Goal: Information Seeking & Learning: Learn about a topic

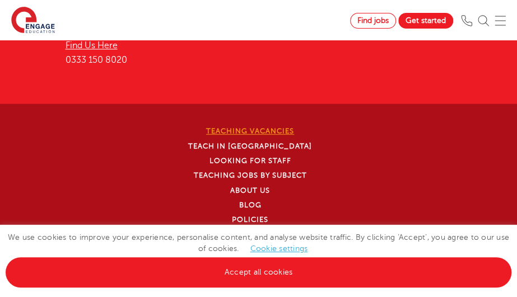
scroll to position [3563, 0]
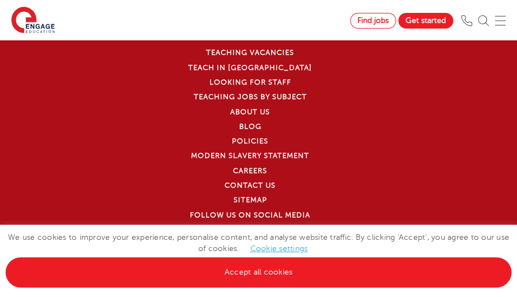
click at [399, 180] on li "Contact Us" at bounding box center [257, 185] width 406 height 15
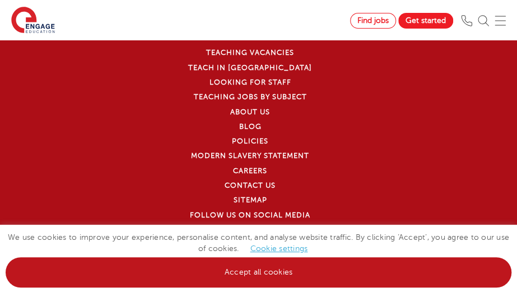
click at [278, 280] on link "Accept all cookies" at bounding box center [259, 272] width 506 height 30
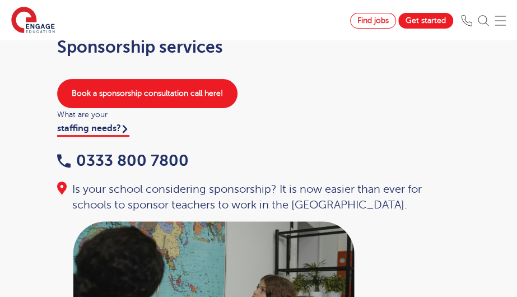
scroll to position [0, 0]
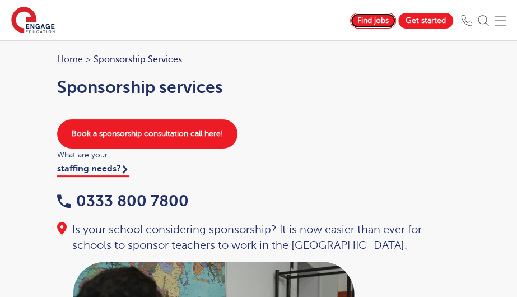
click at [382, 19] on span "Find jobs" at bounding box center [372, 20] width 31 height 8
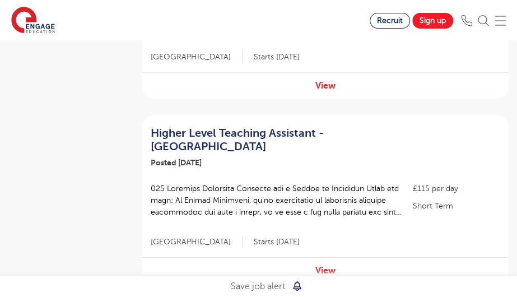
scroll to position [1121, 0]
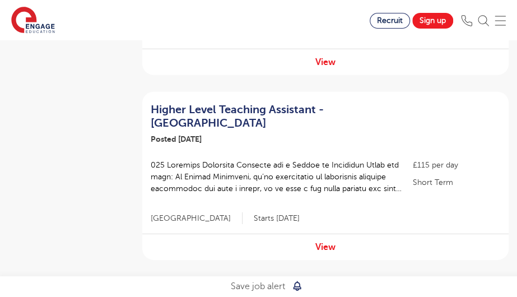
drag, startPoint x: 324, startPoint y: 212, endPoint x: 353, endPoint y: 218, distance: 29.8
click at [353, 234] on div "View" at bounding box center [325, 247] width 366 height 26
click at [332, 242] on link "View" at bounding box center [325, 247] width 20 height 10
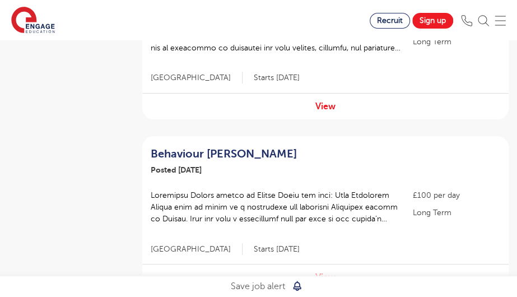
scroll to position [1737, 0]
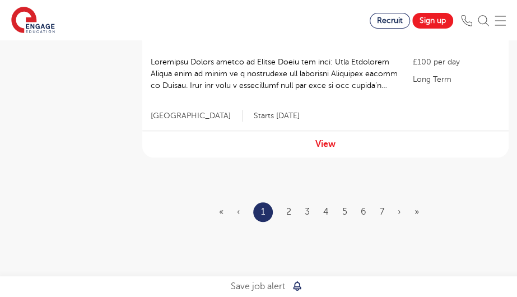
click at [286, 202] on ul "« ‹ 1 2 3 4 5 6 7 › »" at bounding box center [325, 212] width 213 height 20
click at [286, 207] on link "2" at bounding box center [288, 212] width 5 height 10
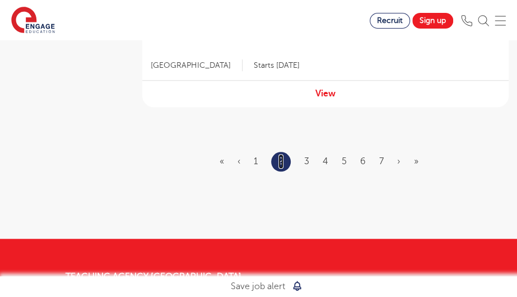
scroll to position [1793, 0]
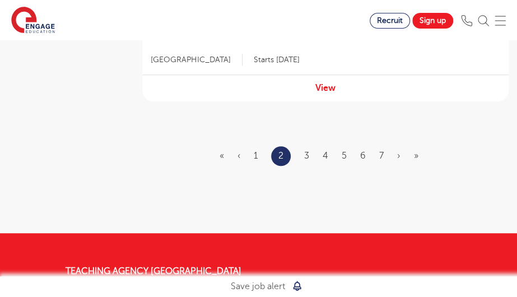
click at [301, 146] on ul "« ‹ 1 2 3 4 5 6 7 › »" at bounding box center [326, 156] width 212 height 20
click at [304, 146] on ul "« ‹ 1 2 3 4 5 6 7 › »" at bounding box center [326, 156] width 212 height 20
click at [307, 151] on link "3" at bounding box center [306, 156] width 5 height 10
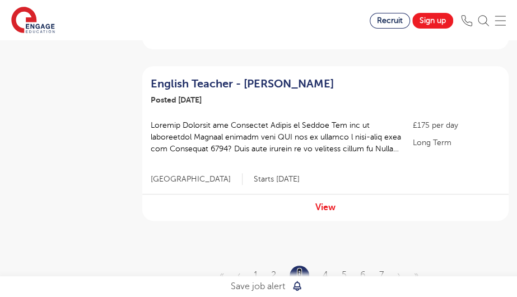
scroll to position [1737, 0]
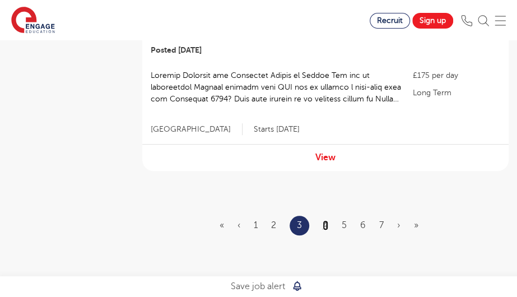
click at [324, 220] on link "4" at bounding box center [326, 225] width 6 height 10
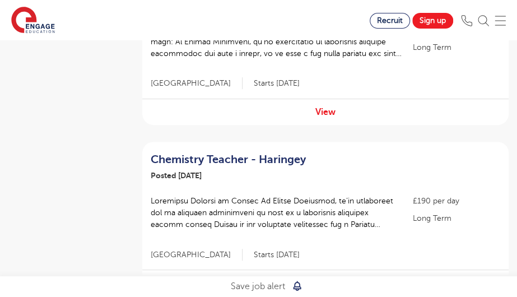
scroll to position [1681, 0]
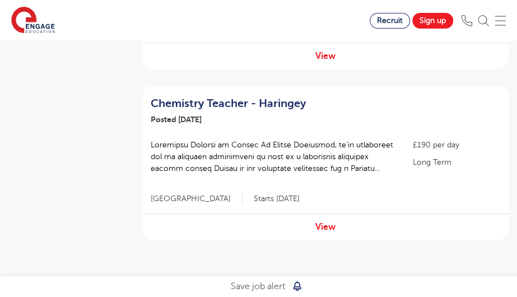
click at [343, 290] on link "5" at bounding box center [343, 295] width 5 height 10
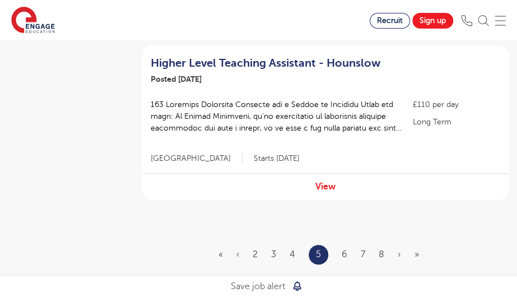
scroll to position [1849, 0]
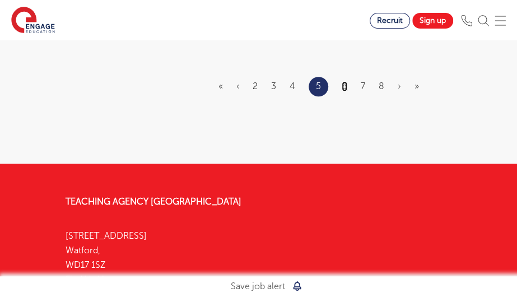
click at [343, 81] on link "6" at bounding box center [345, 86] width 6 height 10
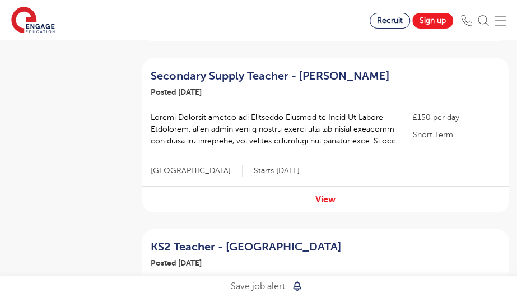
scroll to position [1737, 0]
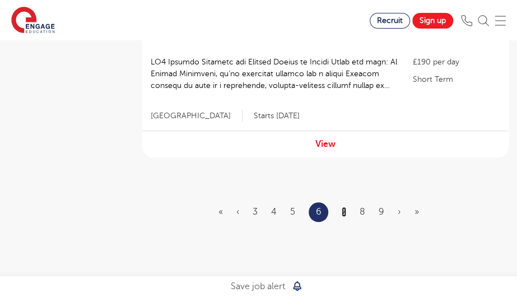
click at [344, 207] on link "7" at bounding box center [344, 212] width 4 height 10
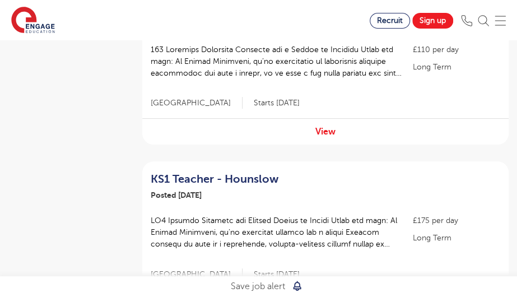
scroll to position [1681, 0]
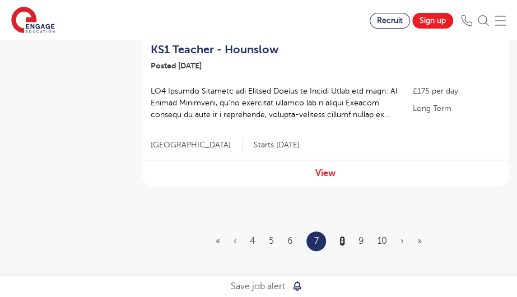
click at [341, 236] on link "8" at bounding box center [343, 241] width 6 height 10
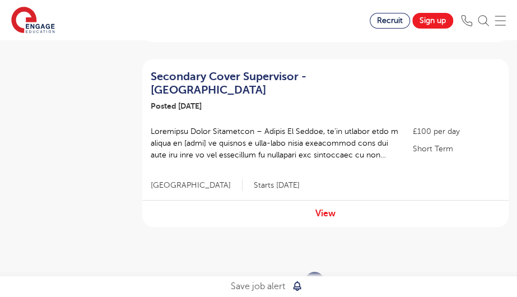
click at [338, 276] on link "9" at bounding box center [341, 281] width 6 height 10
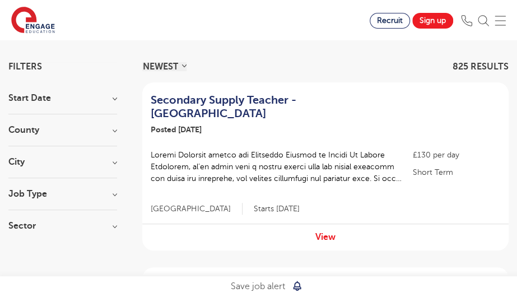
scroll to position [93, 0]
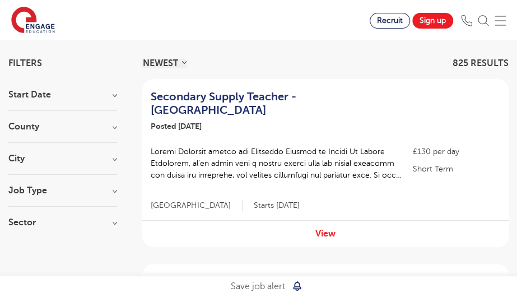
click at [117, 189] on h3 "Job Type" at bounding box center [62, 190] width 109 height 9
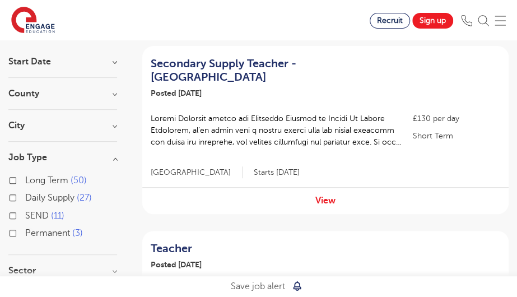
scroll to position [134, 0]
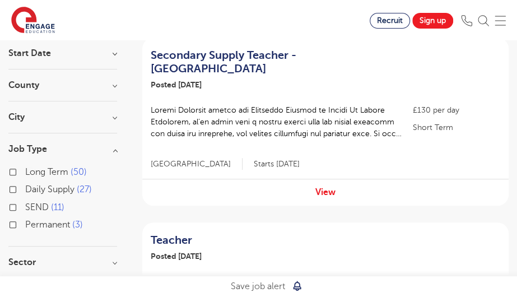
click at [25, 171] on label "Long Term 50" at bounding box center [56, 172] width 62 height 15
click at [25, 171] on input "Long Term 50" at bounding box center [28, 170] width 7 height 7
checkbox input "true"
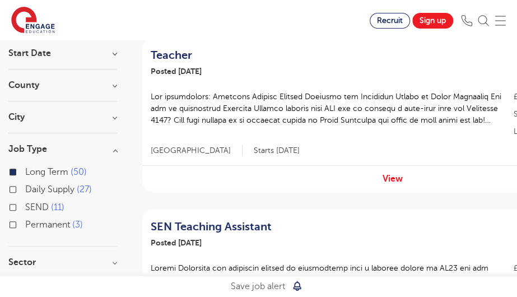
click at [25, 190] on label "Daily Supply 27" at bounding box center [58, 189] width 67 height 15
click at [25, 190] on input "Daily Supply 27" at bounding box center [28, 187] width 7 height 7
checkbox input "true"
click at [11, 181] on ul "Long Term 50 Daily Supply 27 SEND 11 Permanent 3" at bounding box center [62, 200] width 109 height 70
click at [25, 171] on label "Long Term 50" at bounding box center [56, 172] width 62 height 15
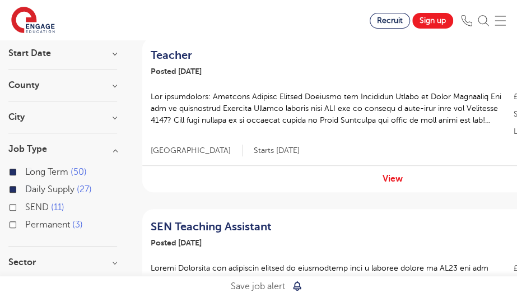
click at [25, 171] on input "Long Term 50" at bounding box center [28, 170] width 7 height 7
checkbox input "false"
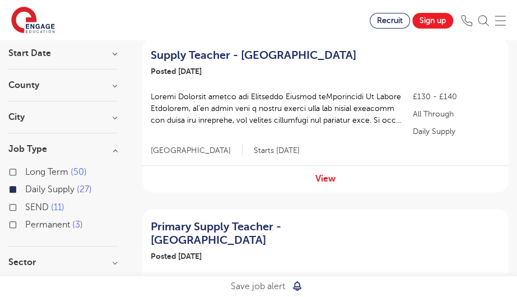
click at [25, 168] on label "Long Term 50" at bounding box center [56, 172] width 62 height 15
click at [25, 168] on input "Long Term 50" at bounding box center [28, 170] width 7 height 7
checkbox input "true"
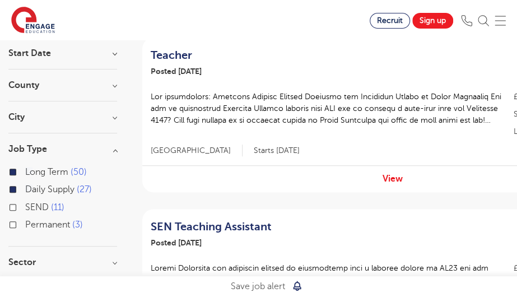
click at [25, 190] on label "Daily Supply 27" at bounding box center [58, 189] width 67 height 15
click at [25, 190] on input "Daily Supply 27" at bounding box center [28, 187] width 7 height 7
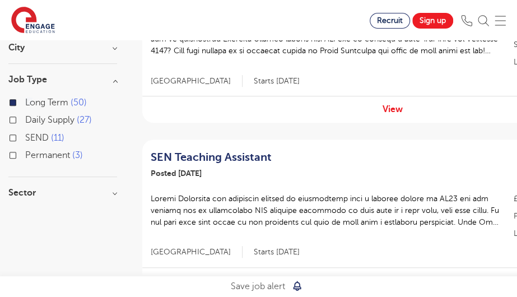
scroll to position [303, 0]
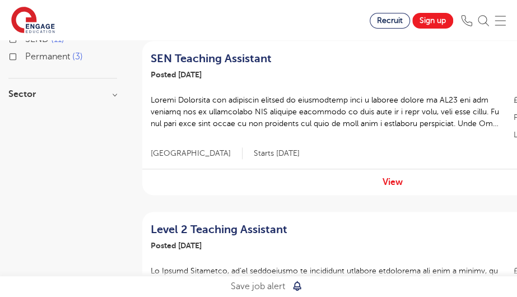
click at [89, 95] on h3 "Sector" at bounding box center [62, 94] width 109 height 9
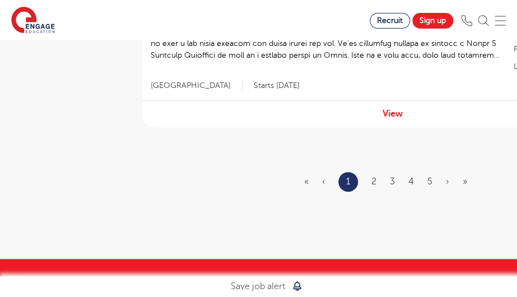
scroll to position [1793, 0]
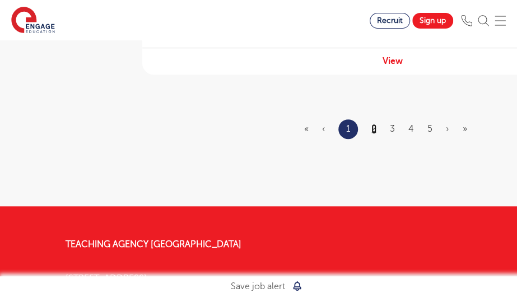
click at [376, 128] on link "2" at bounding box center [373, 129] width 5 height 10
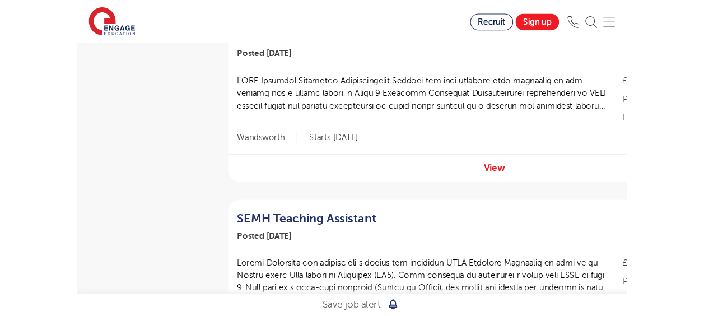
scroll to position [821, 0]
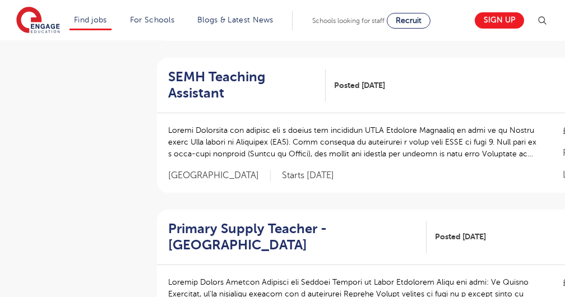
drag, startPoint x: 190, startPoint y: 82, endPoint x: 122, endPoint y: 105, distance: 72.5
click at [121, 106] on aside "Filters Start Date September 49 October 1 Show more County Leeds 11 West Sussex…" at bounding box center [69, 94] width 123 height 1564
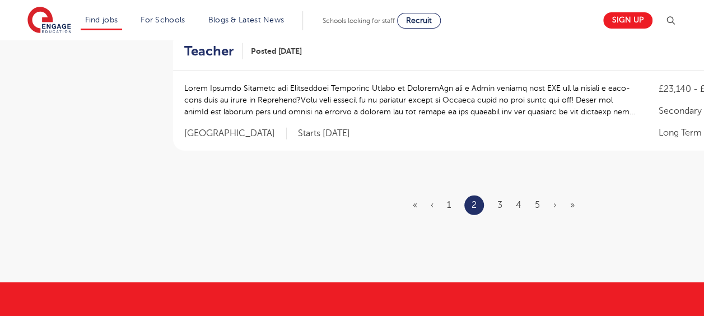
scroll to position [1438, 0]
click at [500, 205] on link "3" at bounding box center [500, 205] width 5 height 10
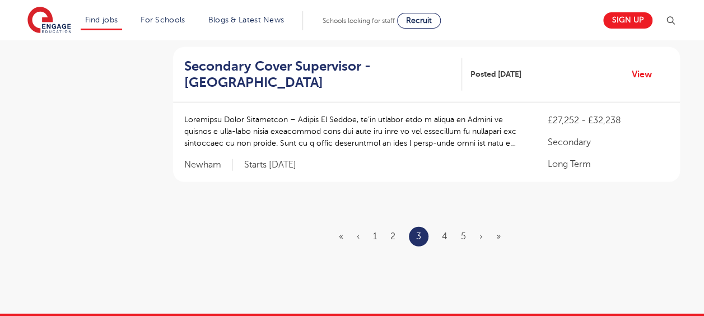
scroll to position [1569, 0]
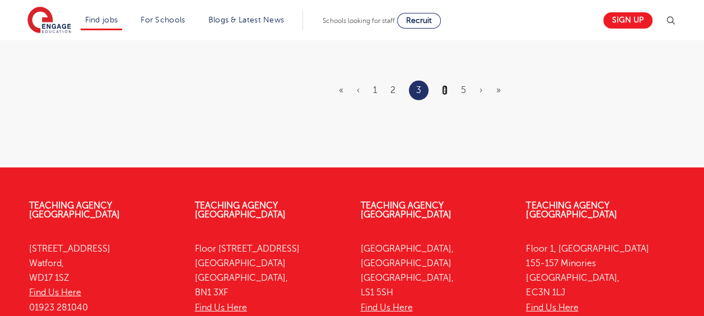
click at [445, 88] on link "4" at bounding box center [445, 90] width 6 height 10
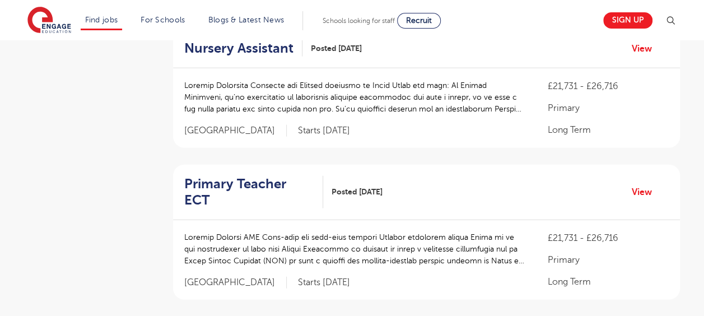
scroll to position [1345, 0]
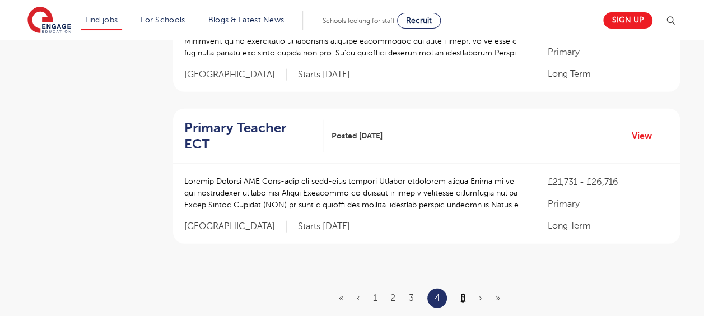
click at [465, 293] on link "5" at bounding box center [463, 298] width 5 height 10
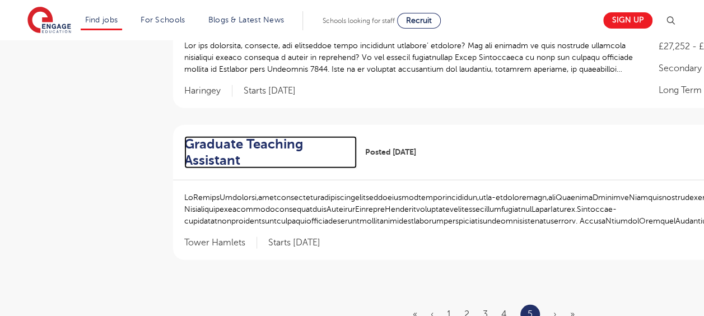
click at [226, 136] on h2 "Graduate Teaching Assistant" at bounding box center [266, 152] width 164 height 32
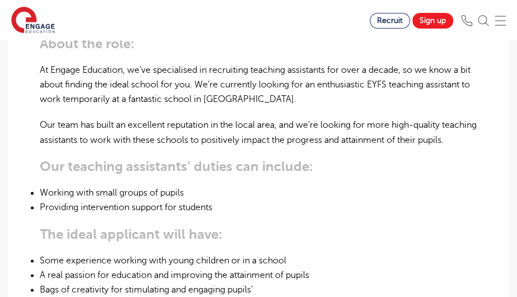
scroll to position [205, 0]
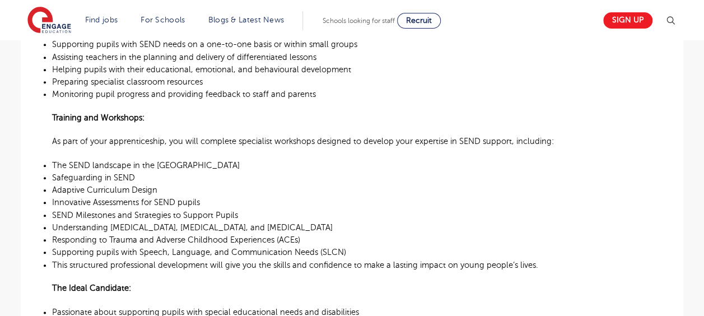
scroll to position [504, 0]
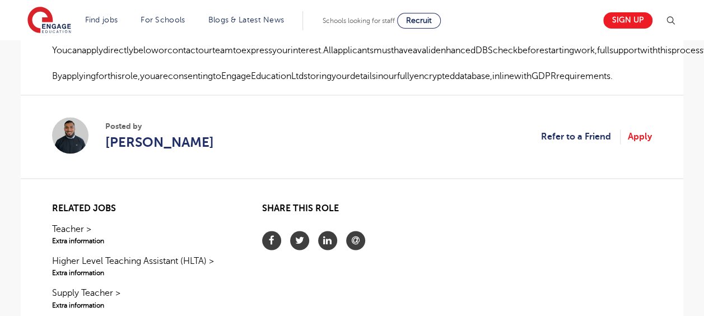
scroll to position [616, 0]
